Goal: Check status: Check status

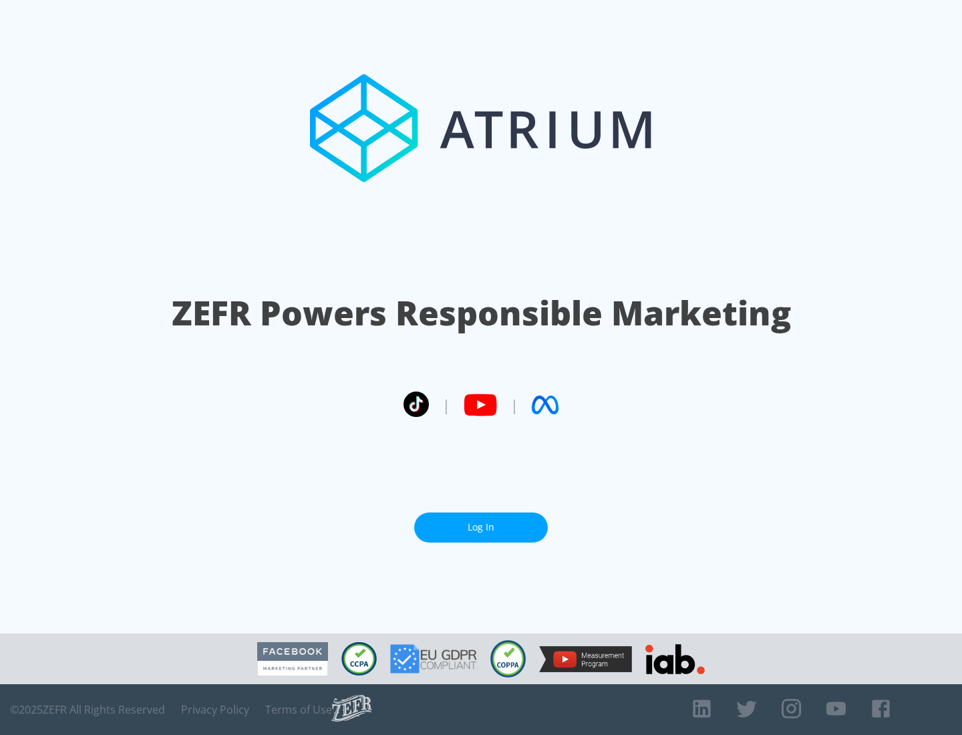
click at [481, 527] on link "Log In" at bounding box center [481, 528] width 134 height 30
